Goal: Task Accomplishment & Management: Use online tool/utility

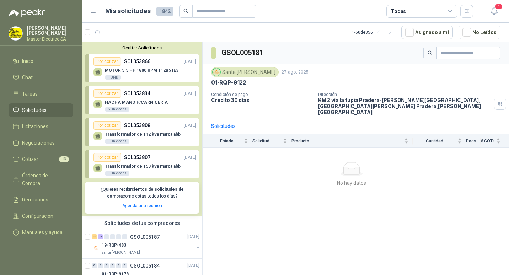
scroll to position [107, 0]
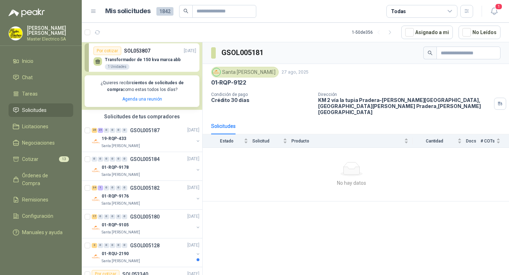
click at [300, 266] on div "GSOL005181 [GEOGRAPHIC_DATA][PERSON_NAME] [DATE] 01-RQP-9122 Condición de pago …" at bounding box center [356, 159] width 307 height 235
click at [144, 131] on p "GSOL005187" at bounding box center [145, 130] width 30 height 5
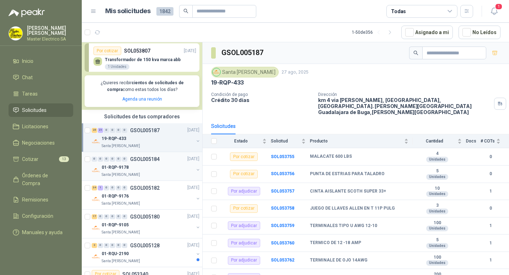
click at [144, 160] on p "GSOL005184" at bounding box center [145, 159] width 30 height 5
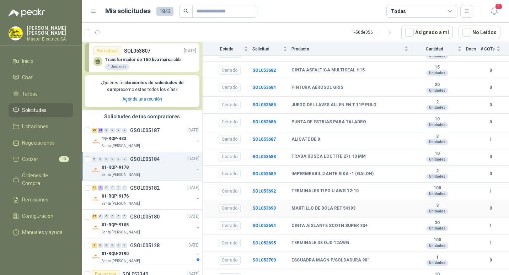
scroll to position [36, 0]
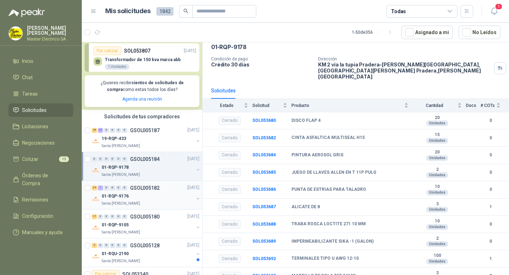
click at [147, 190] on p "GSOL005182" at bounding box center [145, 188] width 30 height 5
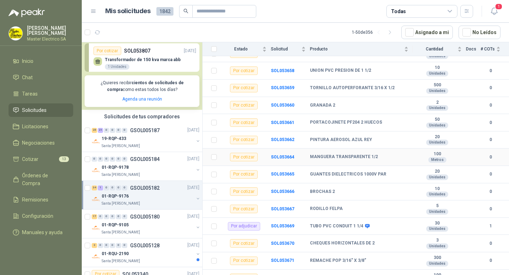
scroll to position [469, 0]
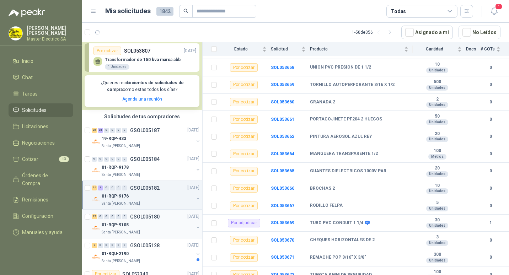
click at [140, 219] on p "GSOL005180" at bounding box center [145, 216] width 30 height 5
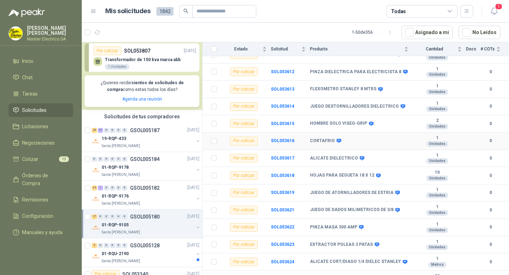
scroll to position [158, 0]
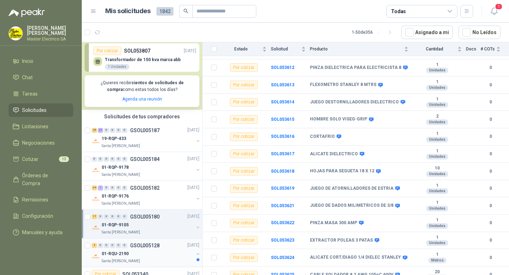
click at [136, 246] on p "GSOL005128" at bounding box center [145, 245] width 30 height 5
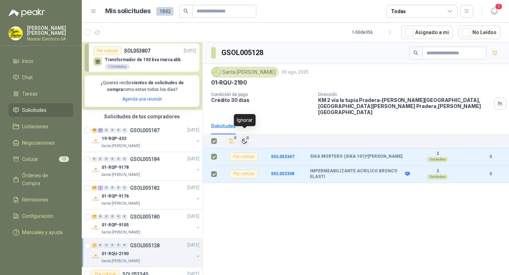
click at [246, 135] on span "2" at bounding box center [247, 138] width 5 height 6
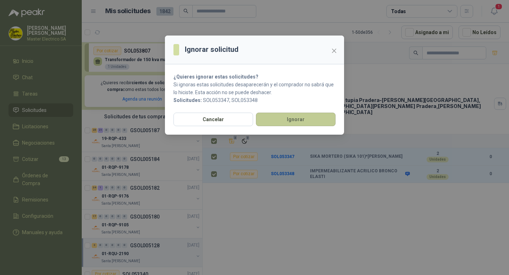
click at [292, 121] on button "Ignorar" at bounding box center [296, 120] width 80 height 14
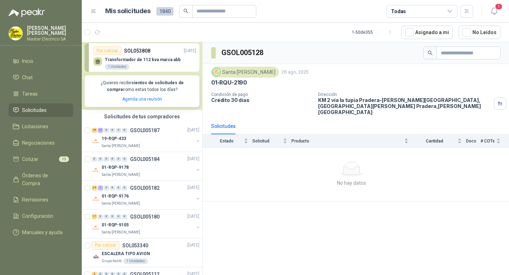
drag, startPoint x: 140, startPoint y: 217, endPoint x: 282, endPoint y: 192, distance: 144.5
click at [282, 192] on td "No hay datos" at bounding box center [356, 175] width 307 height 54
click at [147, 218] on p "GSOL005180" at bounding box center [145, 216] width 30 height 5
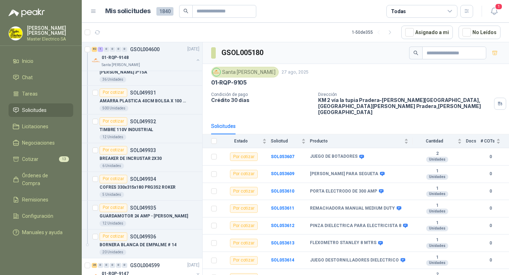
scroll to position [3763, 0]
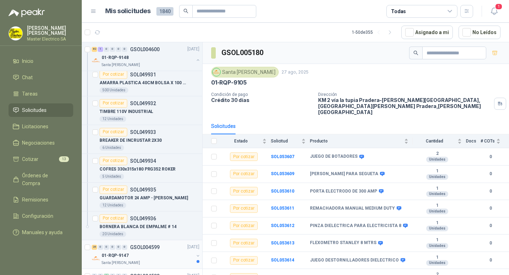
click at [141, 248] on p "GSOL004599" at bounding box center [145, 247] width 30 height 5
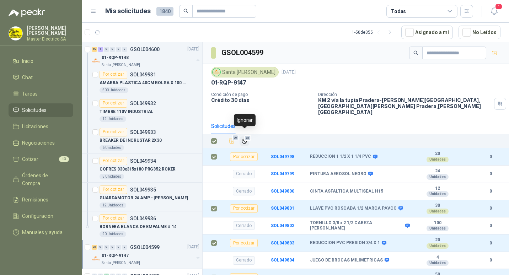
click at [246, 135] on span "26" at bounding box center [247, 138] width 7 height 6
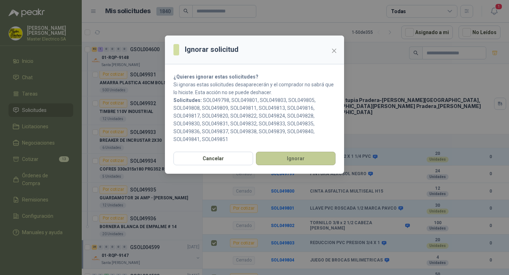
click at [291, 159] on button "Ignorar" at bounding box center [296, 159] width 80 height 14
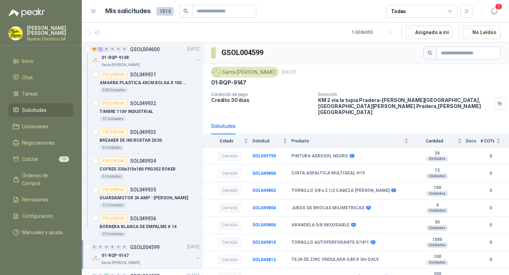
scroll to position [3793, 0]
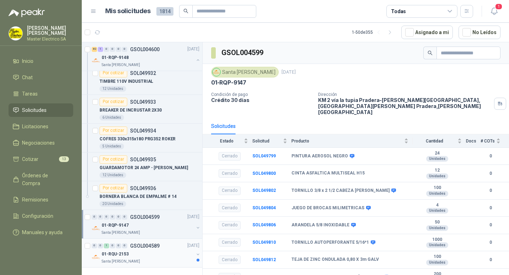
click at [142, 246] on p "GSOL004589" at bounding box center [145, 246] width 30 height 5
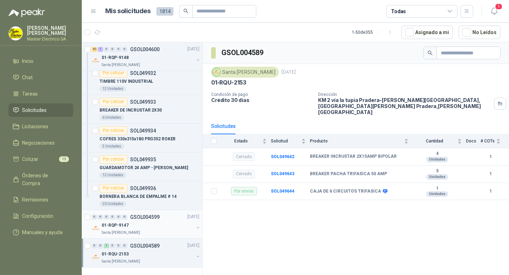
click at [142, 217] on p "GSOL004599" at bounding box center [145, 217] width 30 height 5
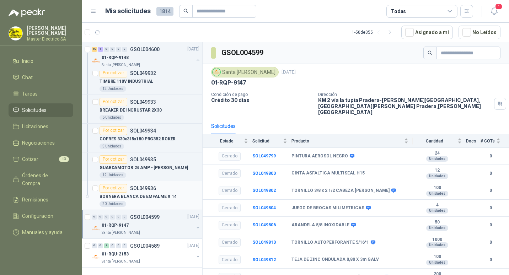
click at [145, 190] on p "SOL049936" at bounding box center [143, 188] width 26 height 5
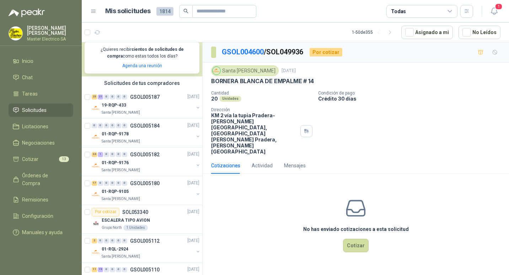
scroll to position [116, 0]
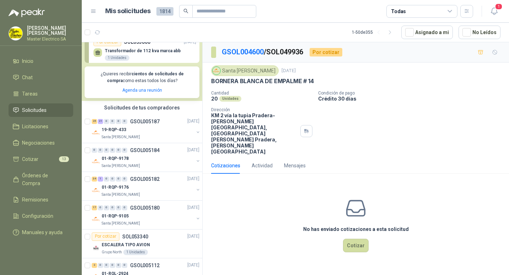
drag, startPoint x: 208, startPoint y: 51, endPoint x: 207, endPoint y: 42, distance: 9.0
click at [207, 42] on div "GSOL004600 / SOL049936 Por cotizar" at bounding box center [356, 52] width 307 height 20
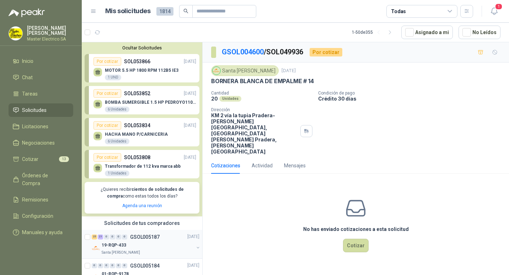
click at [140, 239] on p "GSOL005187" at bounding box center [145, 237] width 30 height 5
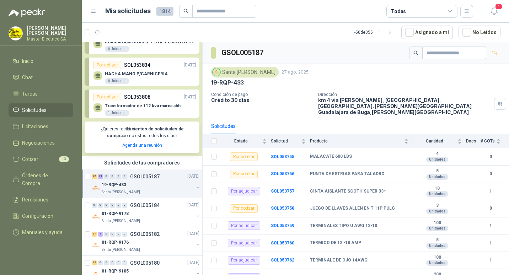
scroll to position [71, 0]
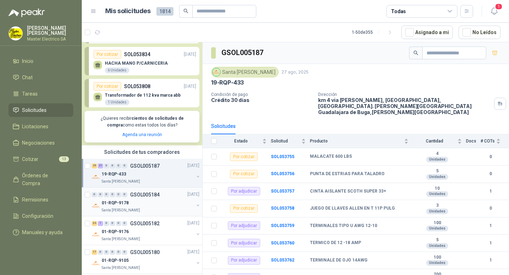
click at [145, 195] on p "GSOL005184" at bounding box center [145, 194] width 30 height 5
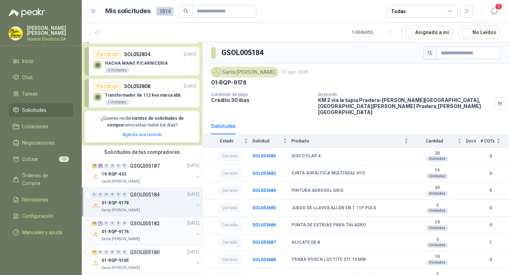
click at [139, 225] on p "GSOL005182" at bounding box center [145, 223] width 30 height 5
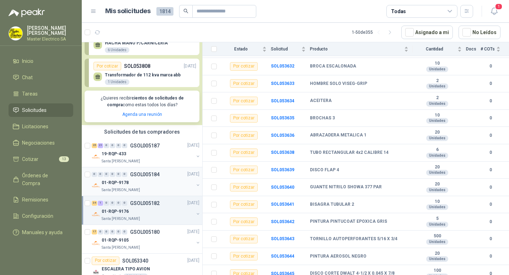
scroll to position [107, 0]
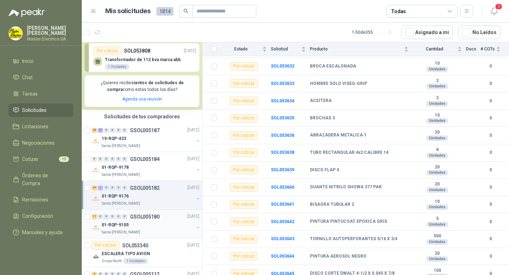
click at [138, 219] on p "GSOL005180" at bounding box center [145, 216] width 30 height 5
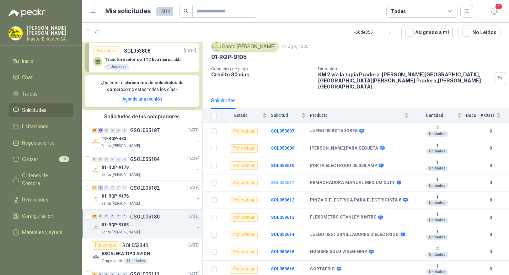
scroll to position [16, 0]
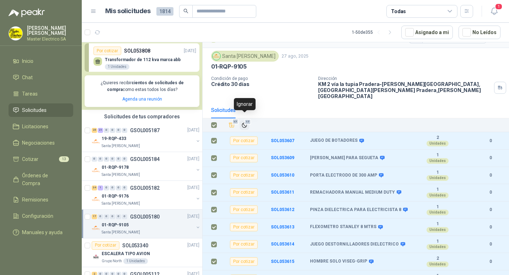
click at [248, 119] on span "17" at bounding box center [247, 122] width 7 height 6
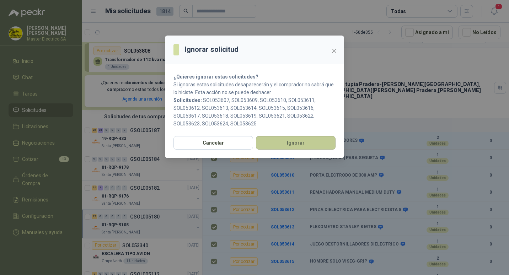
click at [293, 140] on button "Ignorar" at bounding box center [296, 143] width 80 height 14
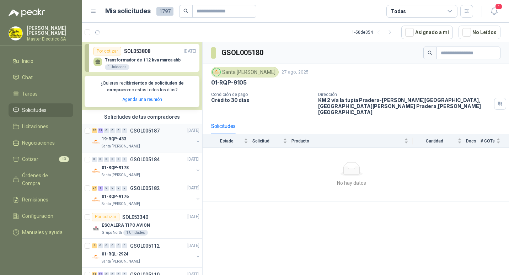
scroll to position [107, 0]
click at [136, 131] on p "GSOL005187" at bounding box center [145, 130] width 30 height 5
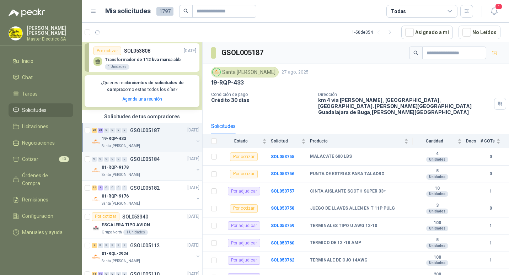
click at [135, 161] on p "GSOL005184" at bounding box center [145, 159] width 30 height 5
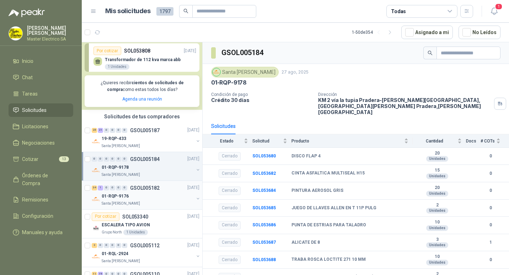
click at [140, 187] on p "GSOL005182" at bounding box center [145, 188] width 30 height 5
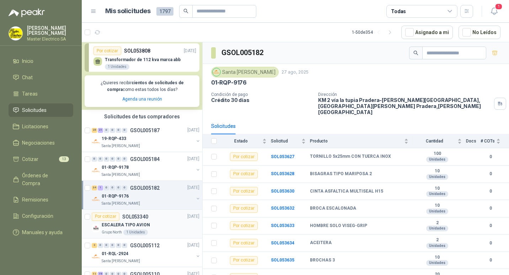
click at [133, 216] on p "SOL053340" at bounding box center [135, 216] width 26 height 5
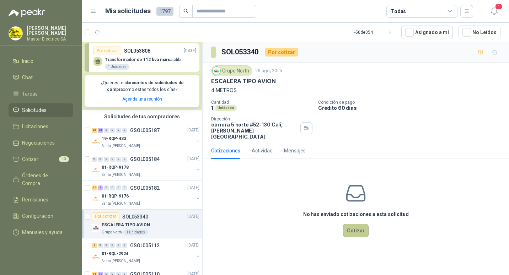
click at [359, 225] on button "Cotizar" at bounding box center [356, 231] width 26 height 14
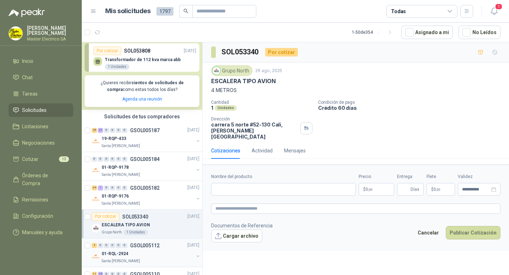
click at [150, 245] on p "GSOL005112" at bounding box center [145, 245] width 30 height 5
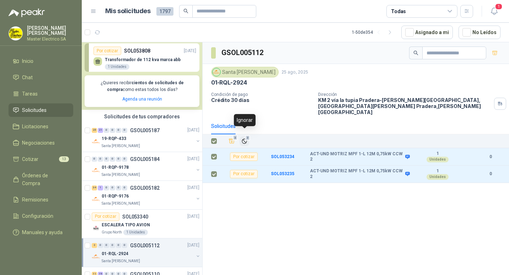
click at [246, 135] on span "2" at bounding box center [247, 138] width 5 height 6
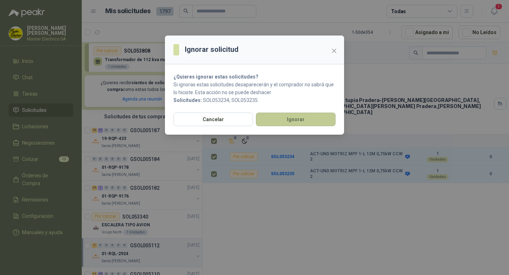
click at [291, 122] on button "Ignorar" at bounding box center [296, 120] width 80 height 14
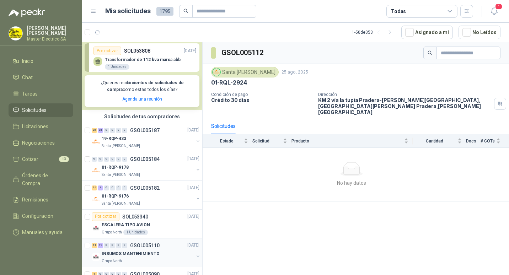
click at [144, 249] on div "11 19 0 0 0 0 GSOL005110 [DATE]" at bounding box center [146, 245] width 109 height 9
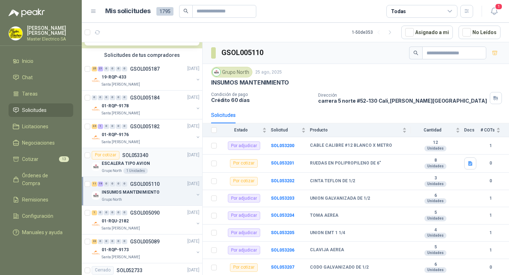
scroll to position [178, 0]
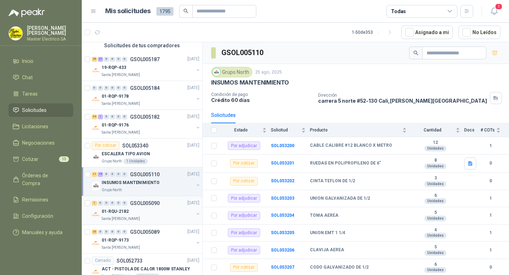
click at [144, 202] on p "GSOL005090" at bounding box center [145, 203] width 30 height 5
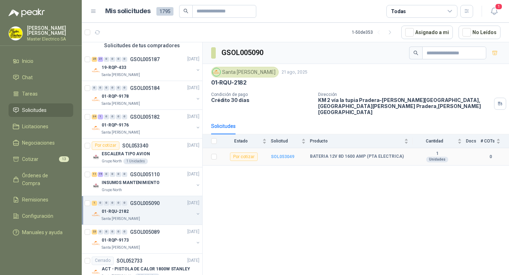
click at [278, 154] on b "SOL053049" at bounding box center [282, 156] width 23 height 5
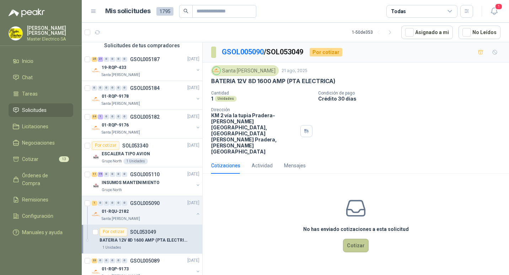
click at [356, 239] on button "Cotizar" at bounding box center [356, 246] width 26 height 14
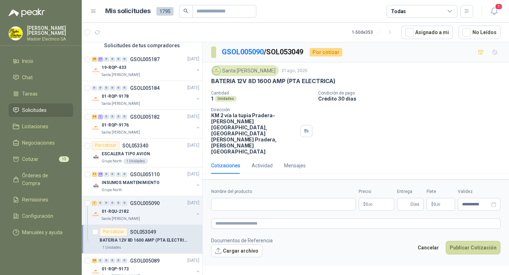
click at [371, 203] on span ",00" at bounding box center [370, 205] width 4 height 4
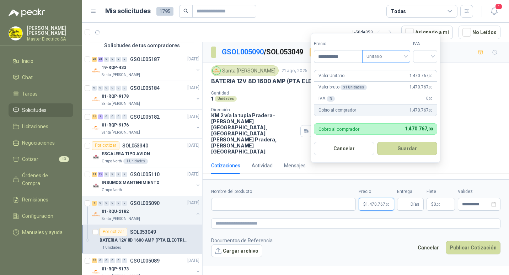
click at [406, 55] on span "Unitario" at bounding box center [386, 56] width 39 height 11
type input "**********"
click at [380, 71] on div "Unitario" at bounding box center [387, 71] width 37 height 8
click at [436, 56] on div at bounding box center [425, 56] width 24 height 13
click at [427, 71] on div "19%" at bounding box center [426, 71] width 13 height 8
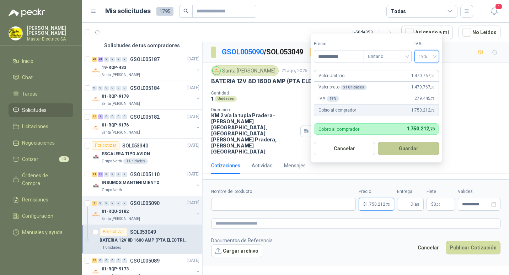
click at [410, 149] on button "Guardar" at bounding box center [408, 149] width 61 height 14
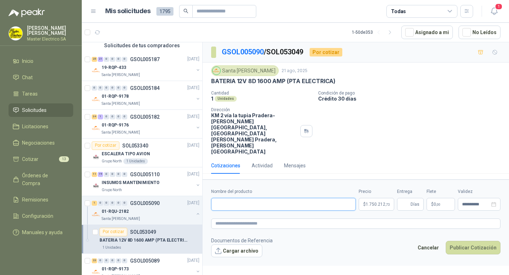
click at [222, 198] on input "Nombre del producto" at bounding box center [283, 204] width 145 height 13
type input "**********"
click at [411, 198] on span "Días" at bounding box center [410, 204] width 27 height 13
type input "*"
click at [470, 241] on button "Publicar Cotización" at bounding box center [473, 248] width 55 height 14
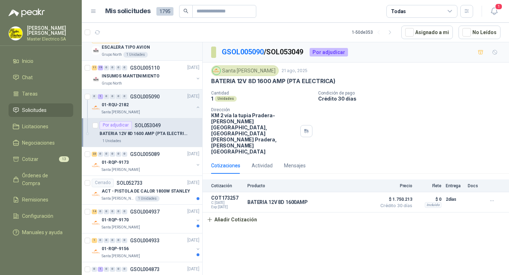
scroll to position [320, 0]
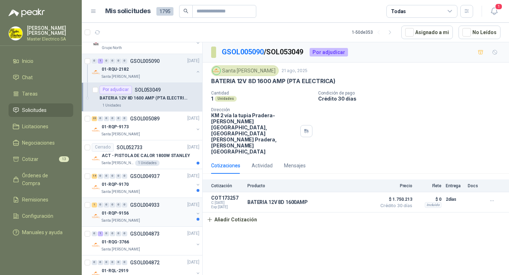
click at [142, 205] on p "GSOL004933" at bounding box center [145, 205] width 30 height 5
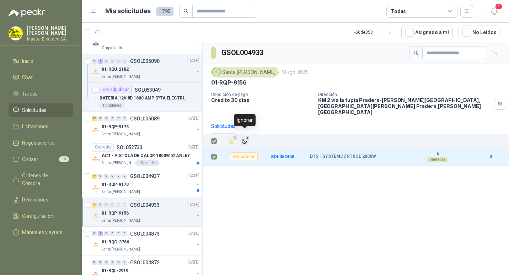
click at [247, 135] on span "1" at bounding box center [247, 138] width 5 height 6
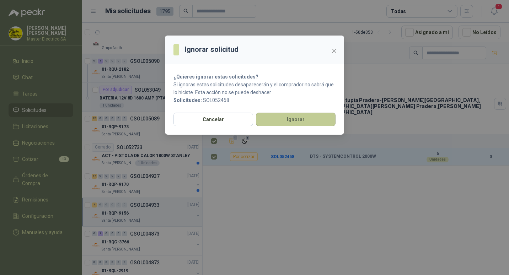
click at [283, 123] on button "Ignorar" at bounding box center [296, 120] width 80 height 14
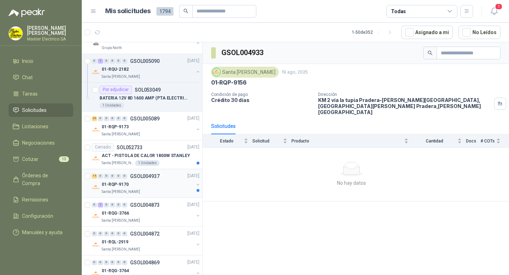
click at [138, 176] on p "GSOL004937" at bounding box center [145, 176] width 30 height 5
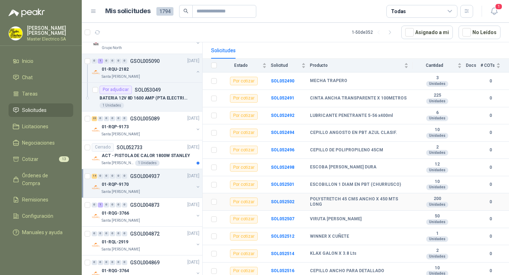
scroll to position [36, 0]
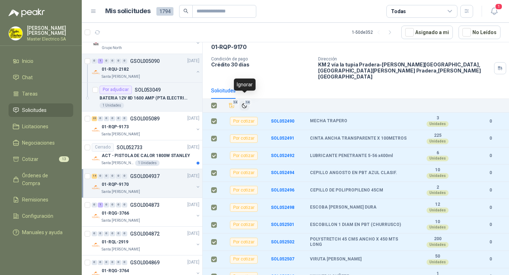
click at [245, 100] on span "14" at bounding box center [247, 103] width 7 height 6
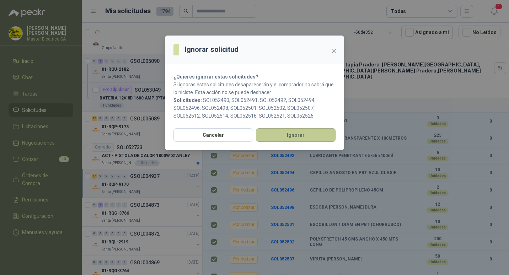
click at [295, 137] on button "Ignorar" at bounding box center [296, 135] width 80 height 14
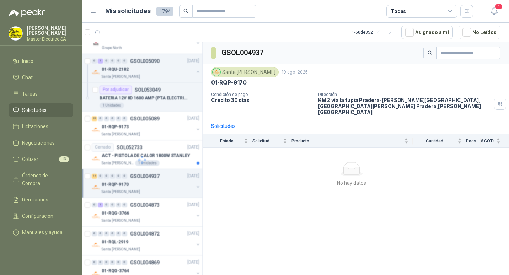
scroll to position [0, 0]
click at [140, 176] on p "GSOL004873" at bounding box center [145, 176] width 30 height 5
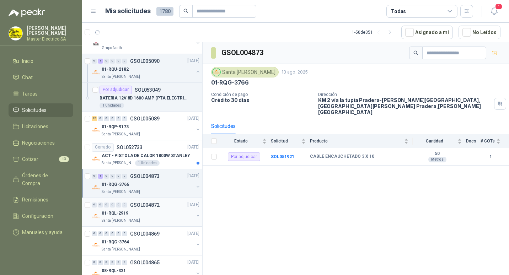
click at [150, 206] on p "GSOL004872" at bounding box center [145, 205] width 30 height 5
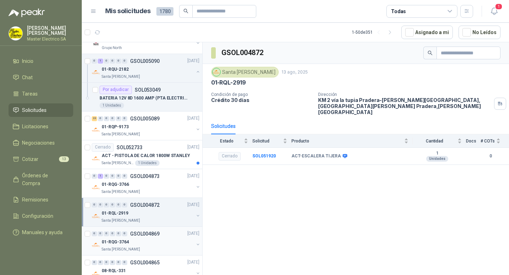
click at [140, 234] on p "GSOL004869" at bounding box center [145, 233] width 30 height 5
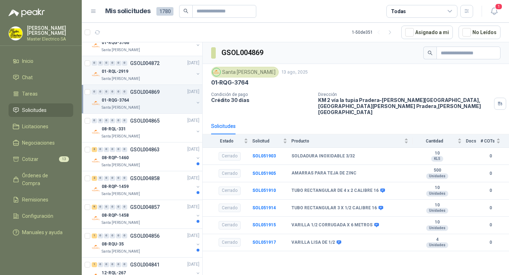
scroll to position [462, 0]
click at [144, 122] on p "GSOL004865" at bounding box center [145, 120] width 30 height 5
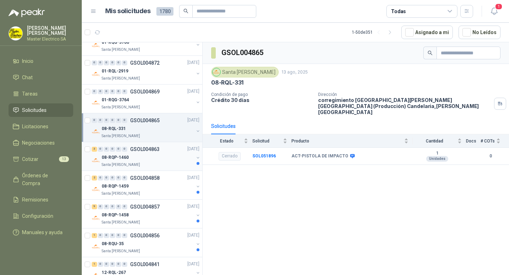
click at [144, 151] on p "GSOL004863" at bounding box center [145, 149] width 30 height 5
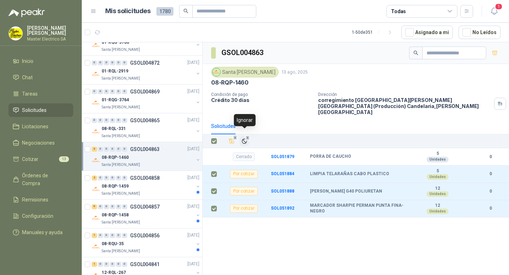
click at [248, 135] on span "3" at bounding box center [247, 138] width 5 height 6
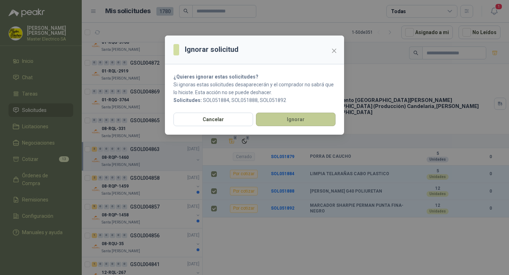
click at [298, 116] on button "Ignorar" at bounding box center [296, 120] width 80 height 14
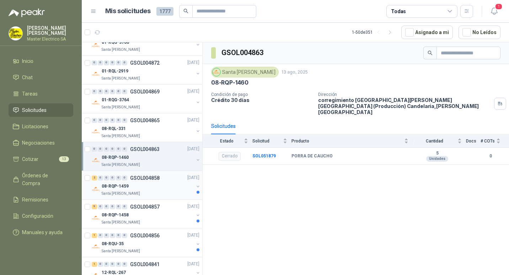
click at [147, 178] on p "GSOL004858" at bounding box center [145, 178] width 30 height 5
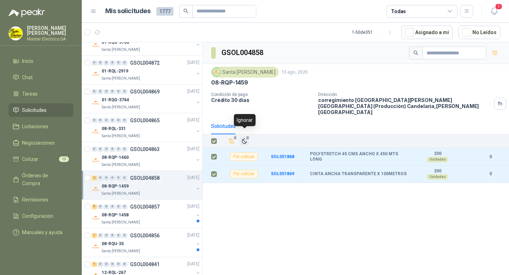
click at [247, 138] on icon "Ignorar" at bounding box center [244, 141] width 6 height 6
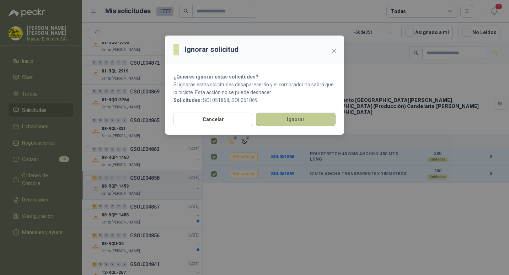
click at [292, 116] on button "Ignorar" at bounding box center [296, 120] width 80 height 14
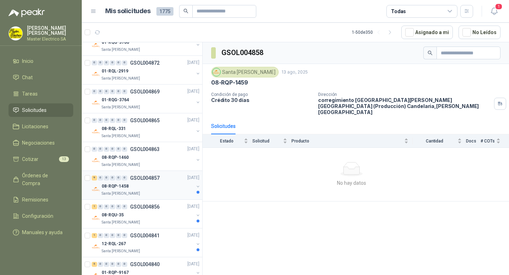
click at [140, 178] on p "GSOL004857" at bounding box center [145, 178] width 30 height 5
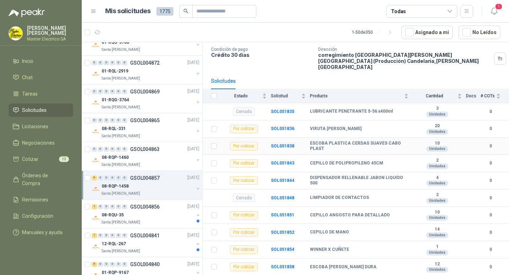
scroll to position [55, 0]
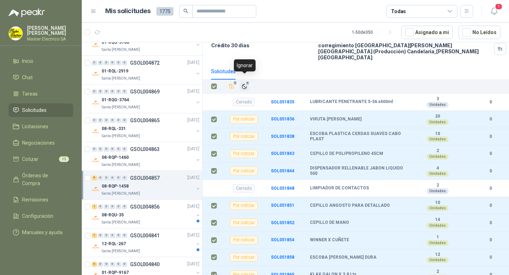
click at [247, 80] on span "9" at bounding box center [247, 83] width 5 height 6
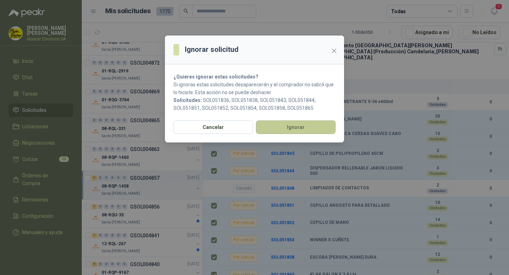
click at [287, 126] on button "Ignorar" at bounding box center [296, 128] width 80 height 14
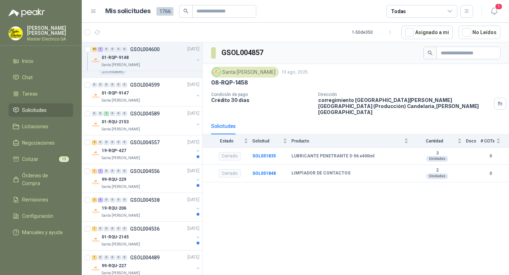
scroll to position [3822, 0]
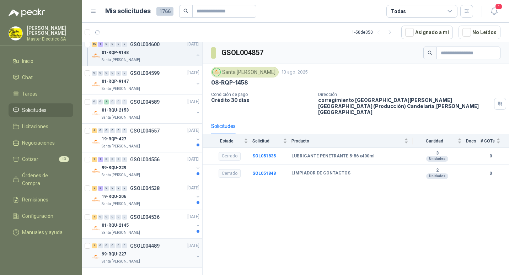
click at [144, 247] on p "GSOL004489" at bounding box center [145, 246] width 30 height 5
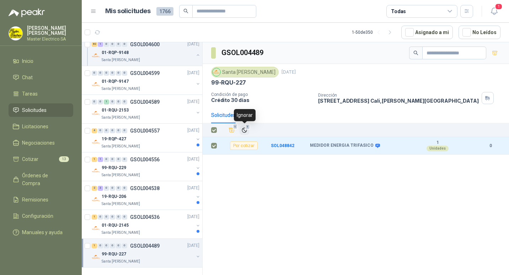
click at [245, 128] on icon "Ignorar" at bounding box center [244, 130] width 6 height 6
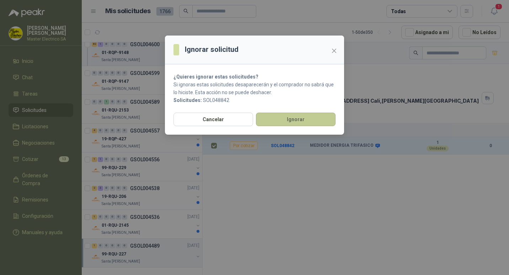
click at [294, 120] on button "Ignorar" at bounding box center [296, 120] width 80 height 14
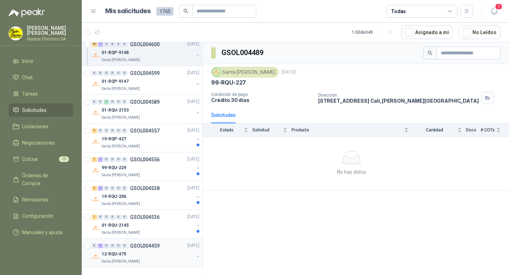
click at [146, 246] on p "GSOL004459" at bounding box center [145, 246] width 30 height 5
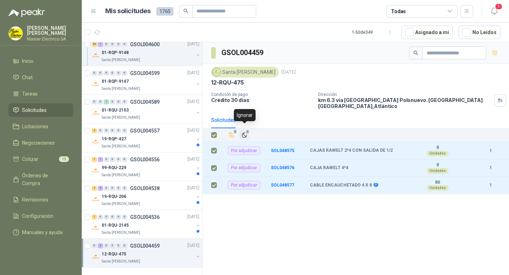
click at [246, 129] on span "3" at bounding box center [247, 132] width 5 height 6
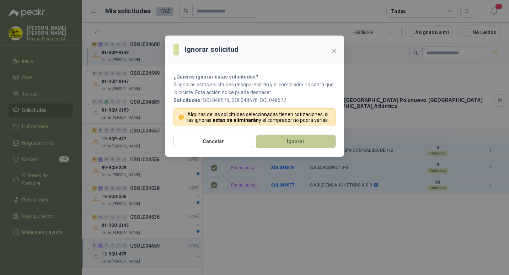
click at [287, 142] on button "Ignorar" at bounding box center [296, 142] width 80 height 14
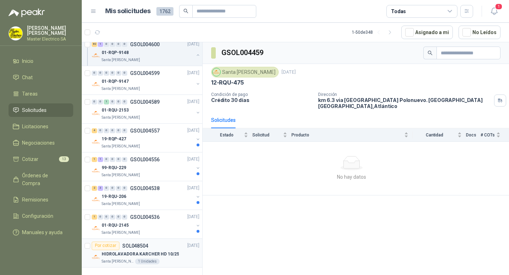
click at [132, 246] on p "SOL048504" at bounding box center [135, 246] width 26 height 5
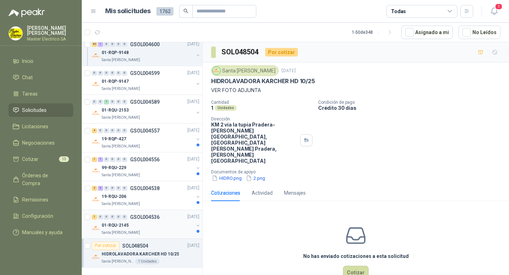
click at [139, 217] on p "GSOL004536" at bounding box center [145, 217] width 30 height 5
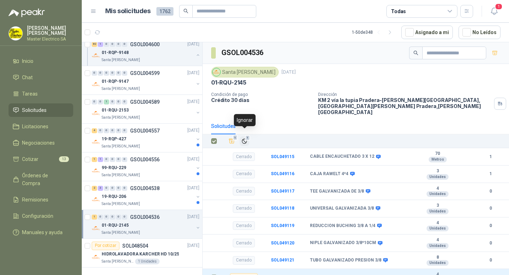
click at [244, 138] on icon "Ignorar" at bounding box center [244, 141] width 6 height 6
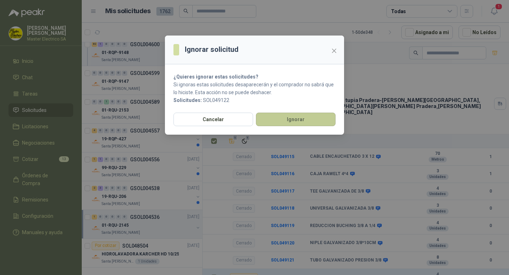
click at [291, 122] on button "Ignorar" at bounding box center [296, 120] width 80 height 14
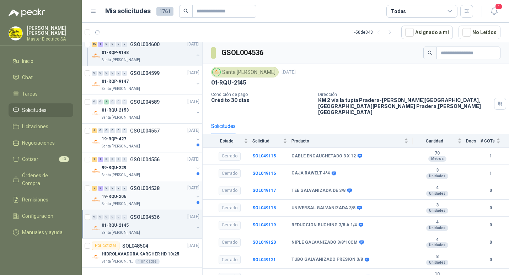
click at [145, 187] on p "GSOL004538" at bounding box center [145, 188] width 30 height 5
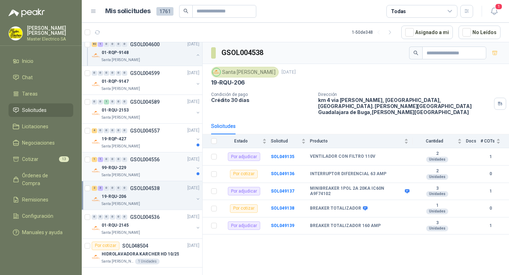
click at [143, 161] on p "GSOL004556" at bounding box center [145, 159] width 30 height 5
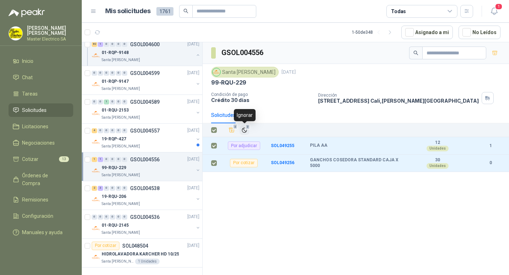
click at [244, 129] on icon "Ignorar" at bounding box center [244, 130] width 6 height 6
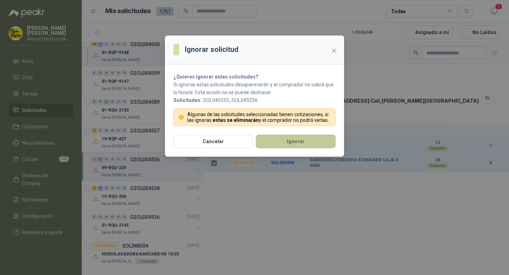
click at [290, 142] on button "Ignorar" at bounding box center [296, 142] width 80 height 14
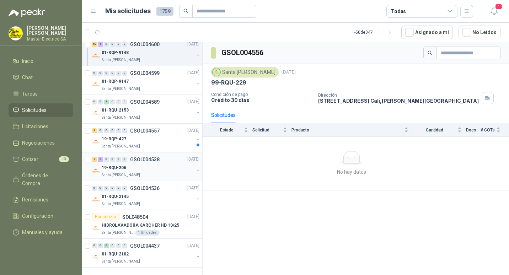
click at [142, 160] on p "GSOL004538" at bounding box center [145, 159] width 30 height 5
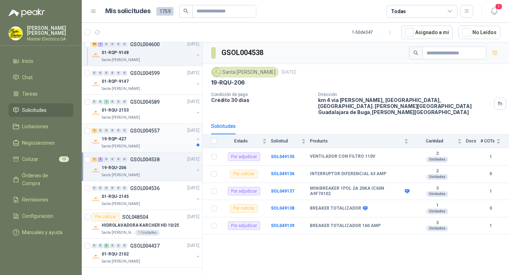
click at [140, 131] on p "GSOL004557" at bounding box center [145, 130] width 30 height 5
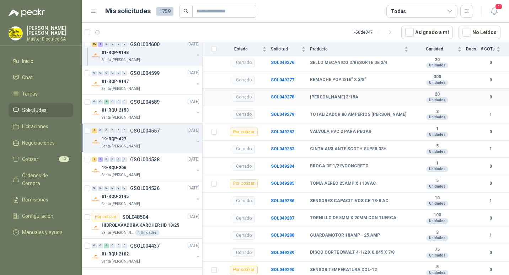
scroll to position [284, 0]
click at [137, 103] on p "GSOL004589" at bounding box center [145, 102] width 30 height 5
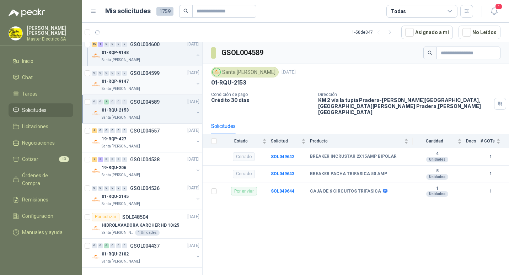
click at [142, 73] on p "GSOL004599" at bounding box center [145, 73] width 30 height 5
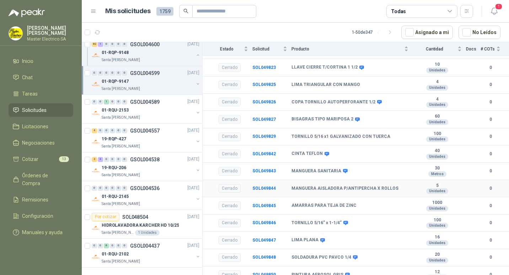
scroll to position [49, 0]
